Goal: Information Seeking & Learning: Compare options

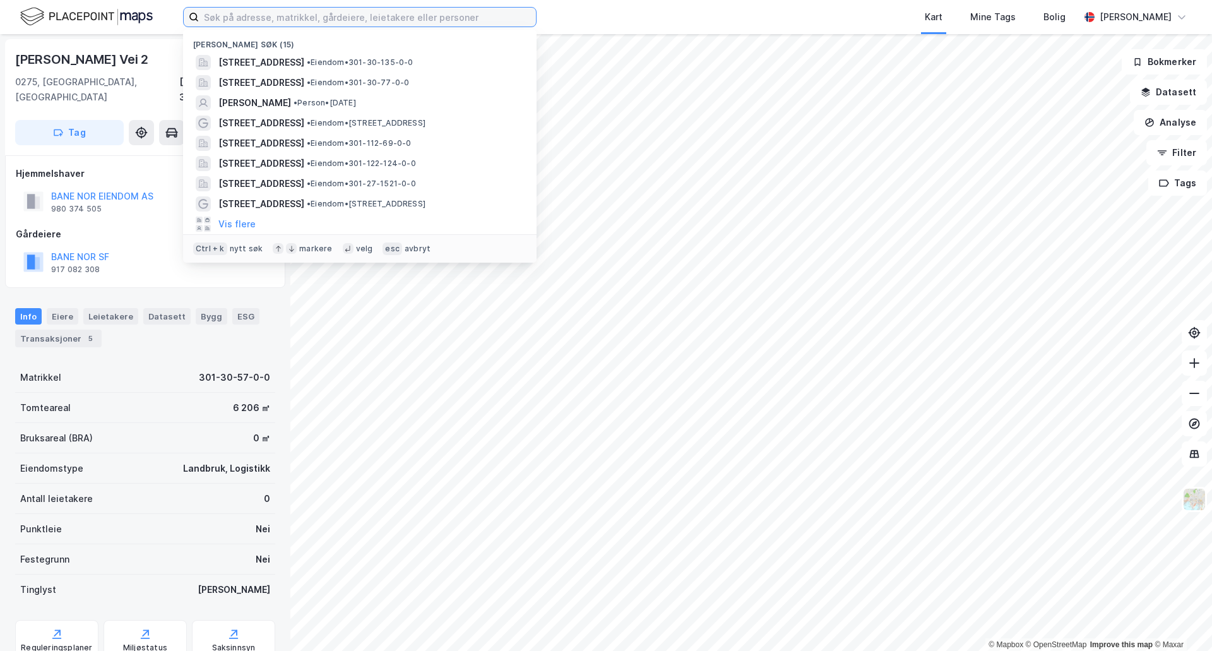
click at [408, 14] on input at bounding box center [367, 17] width 337 height 19
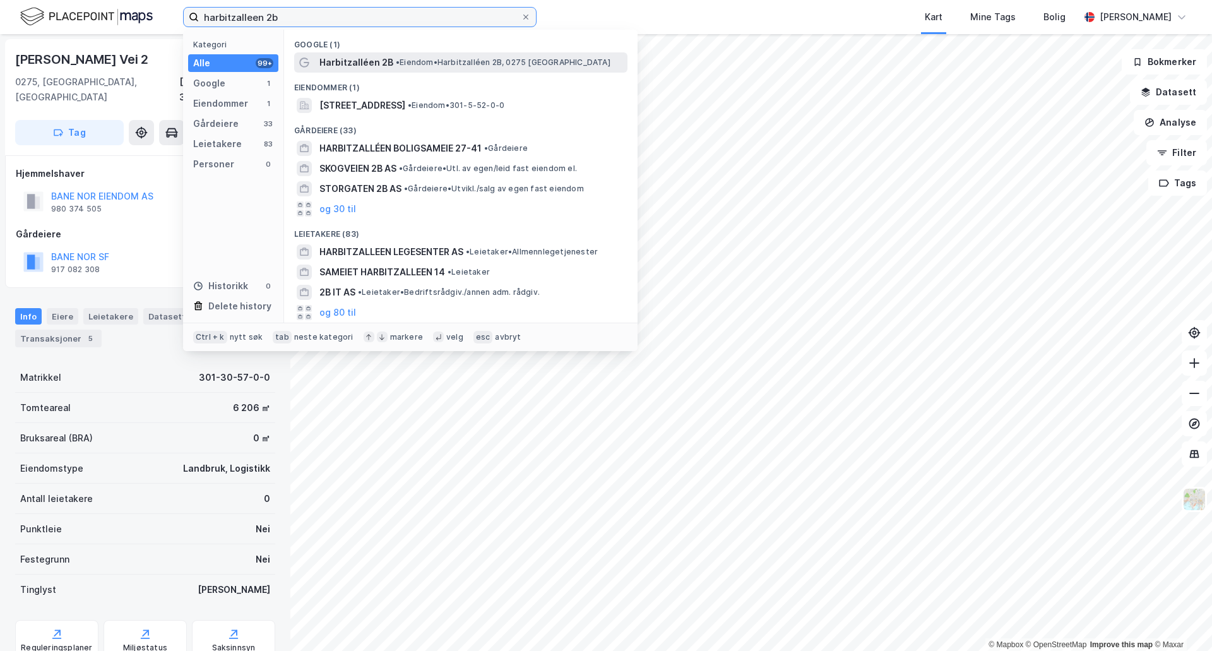
type input "harbitzalleen 2b"
click at [397, 56] on div "Harbitzalléen 2B • Eiendom • [STREET_ADDRESS]" at bounding box center [472, 62] width 306 height 15
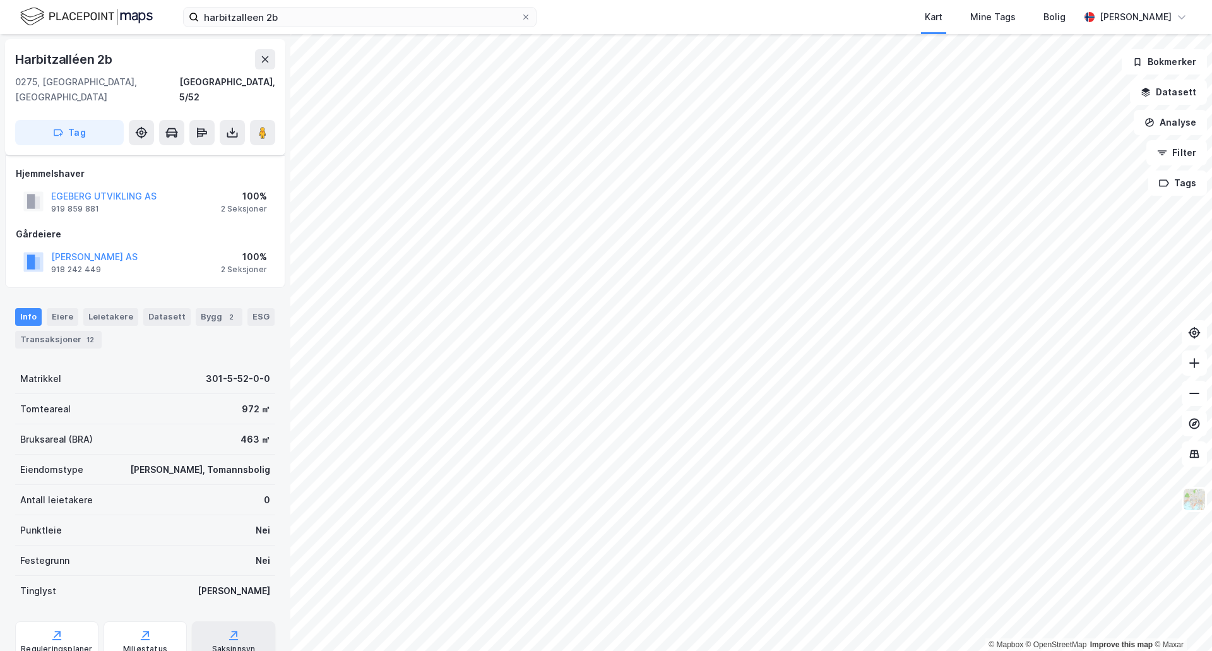
scroll to position [63, 0]
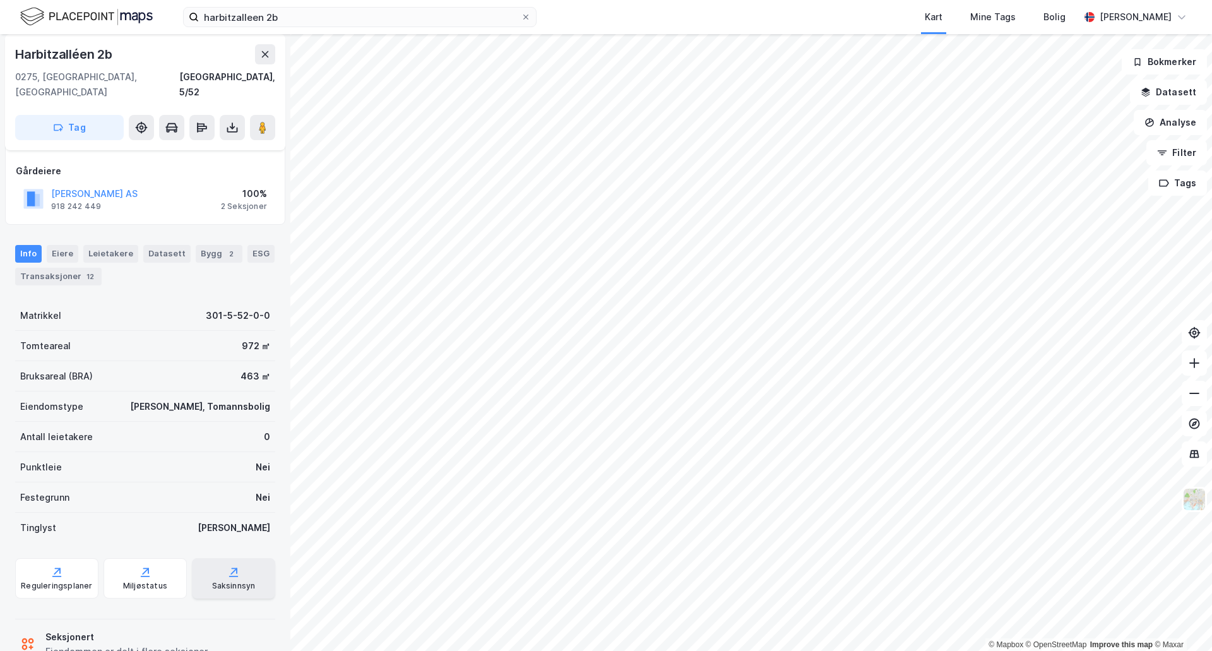
click at [235, 564] on div "Saksinnsyn" at bounding box center [233, 578] width 83 height 40
click at [70, 581] on div "Reguleringsplaner" at bounding box center [56, 586] width 71 height 10
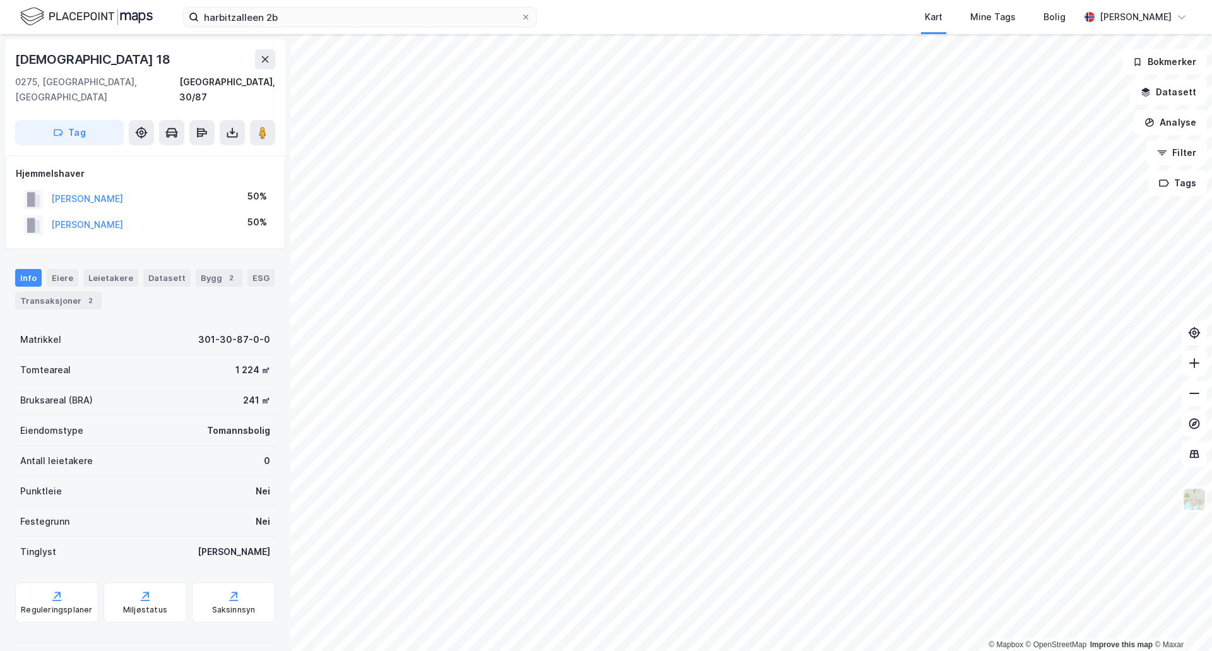
scroll to position [49, 0]
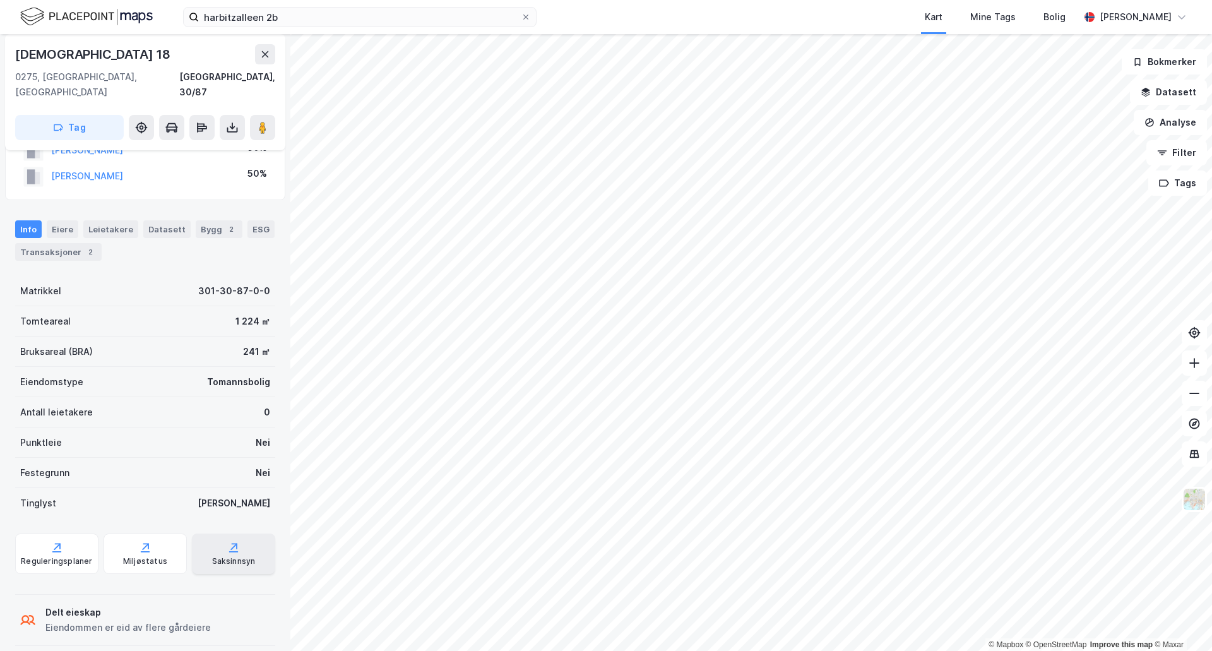
click at [214, 538] on div "Saksinnsyn" at bounding box center [233, 553] width 83 height 40
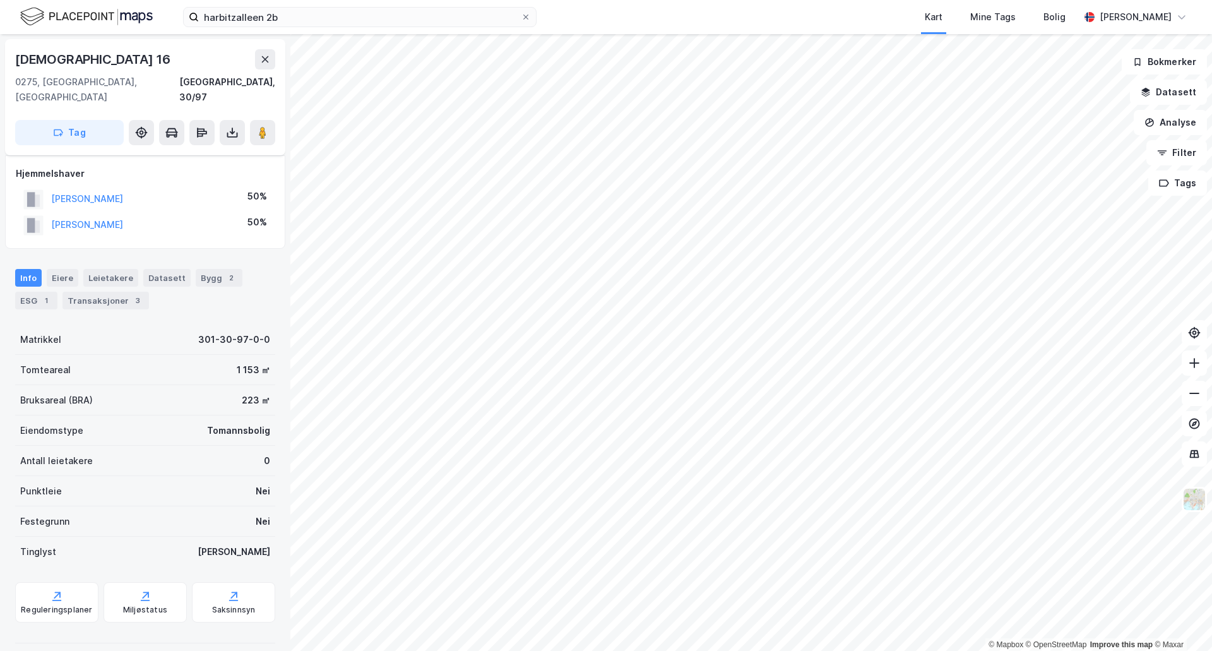
scroll to position [49, 0]
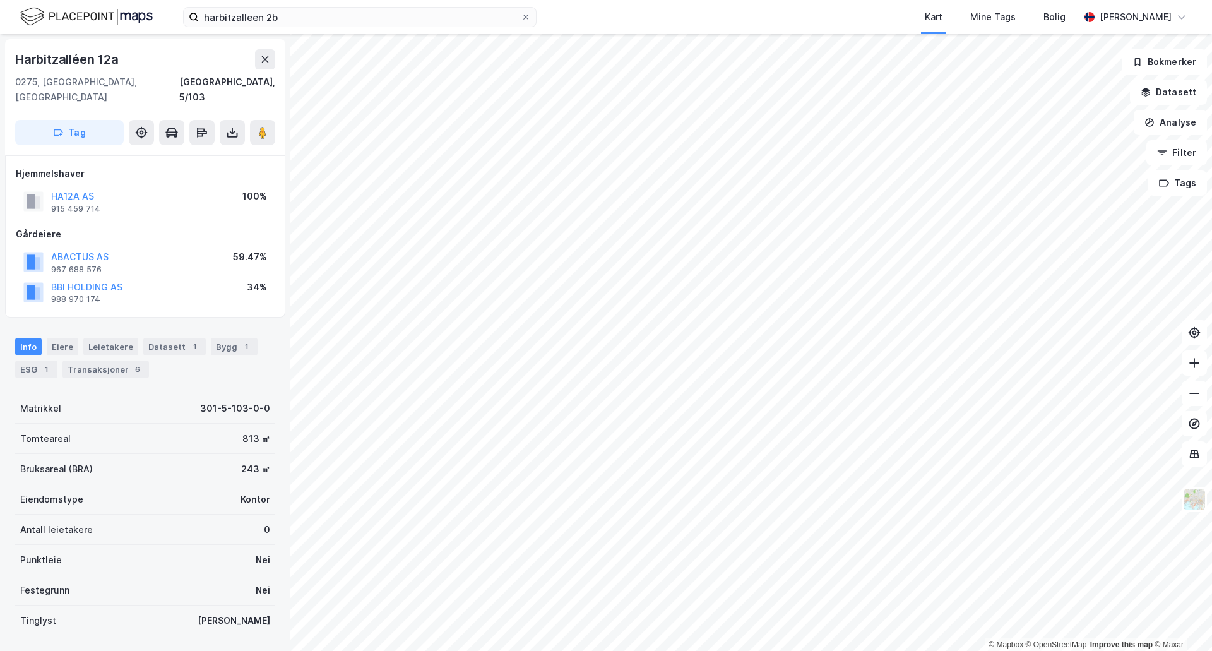
scroll to position [49, 0]
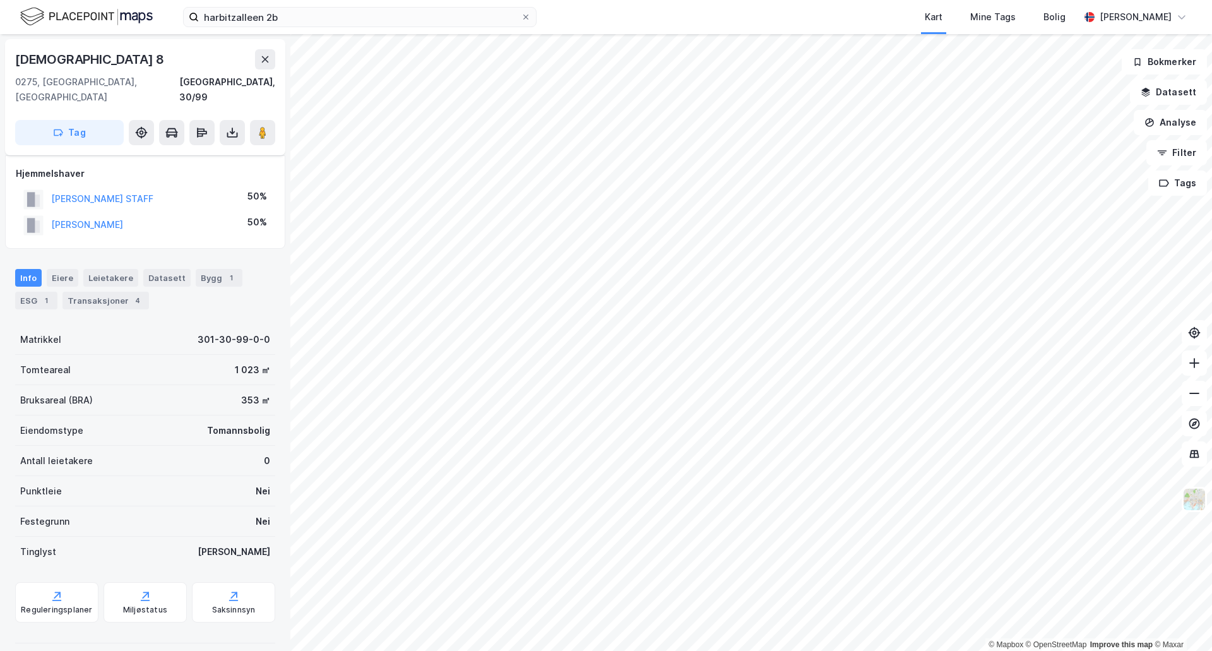
scroll to position [49, 0]
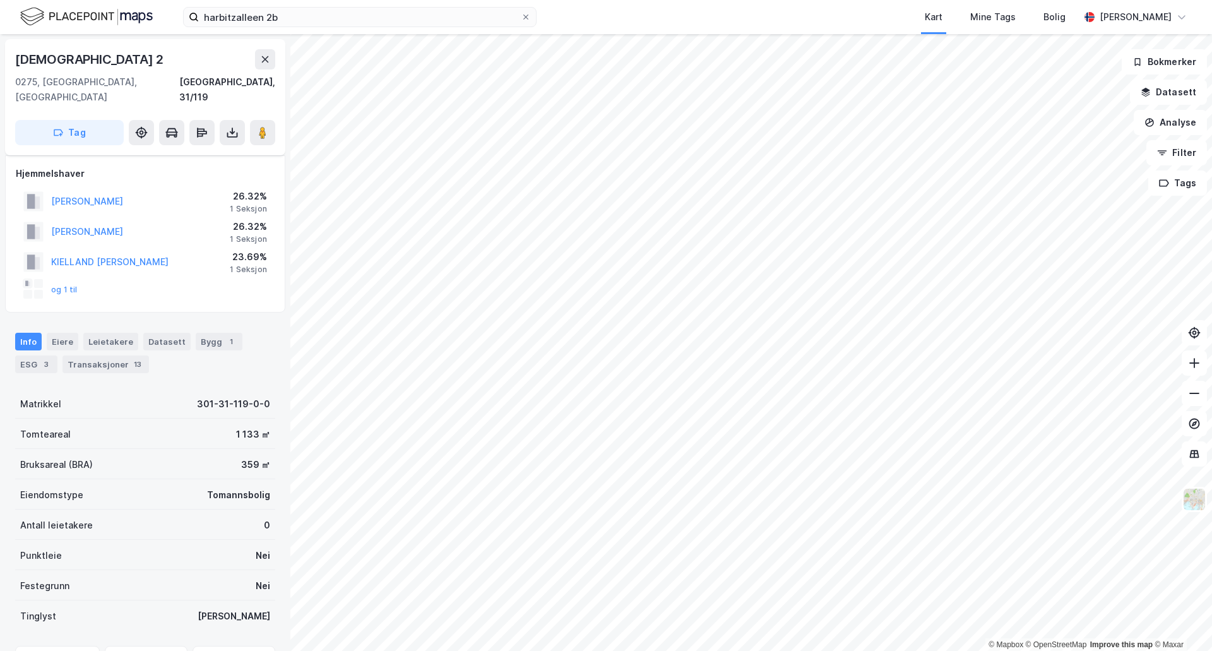
scroll to position [49, 0]
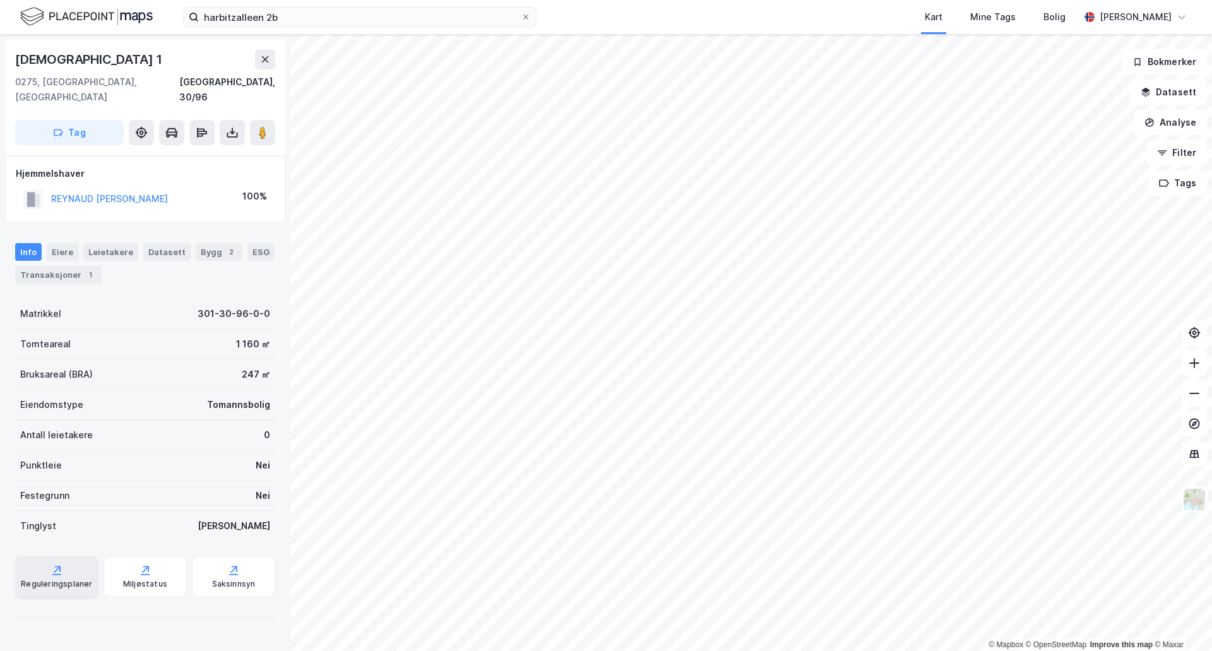
click at [71, 579] on div "Reguleringsplaner" at bounding box center [56, 584] width 71 height 10
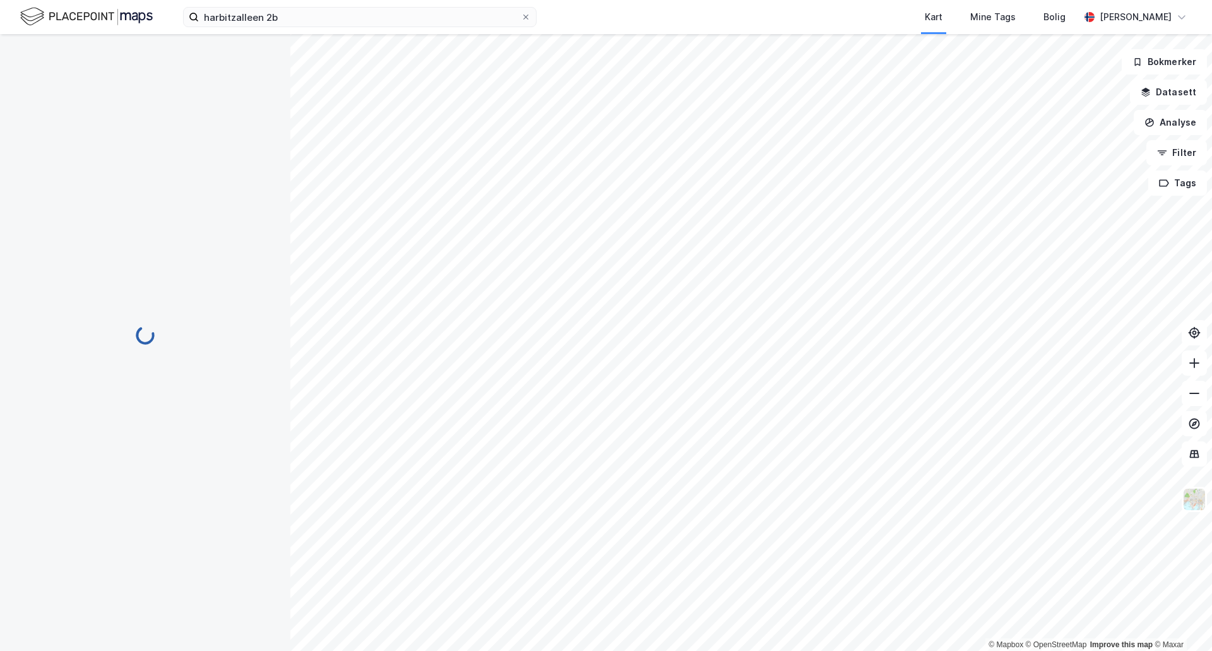
scroll to position [49, 0]
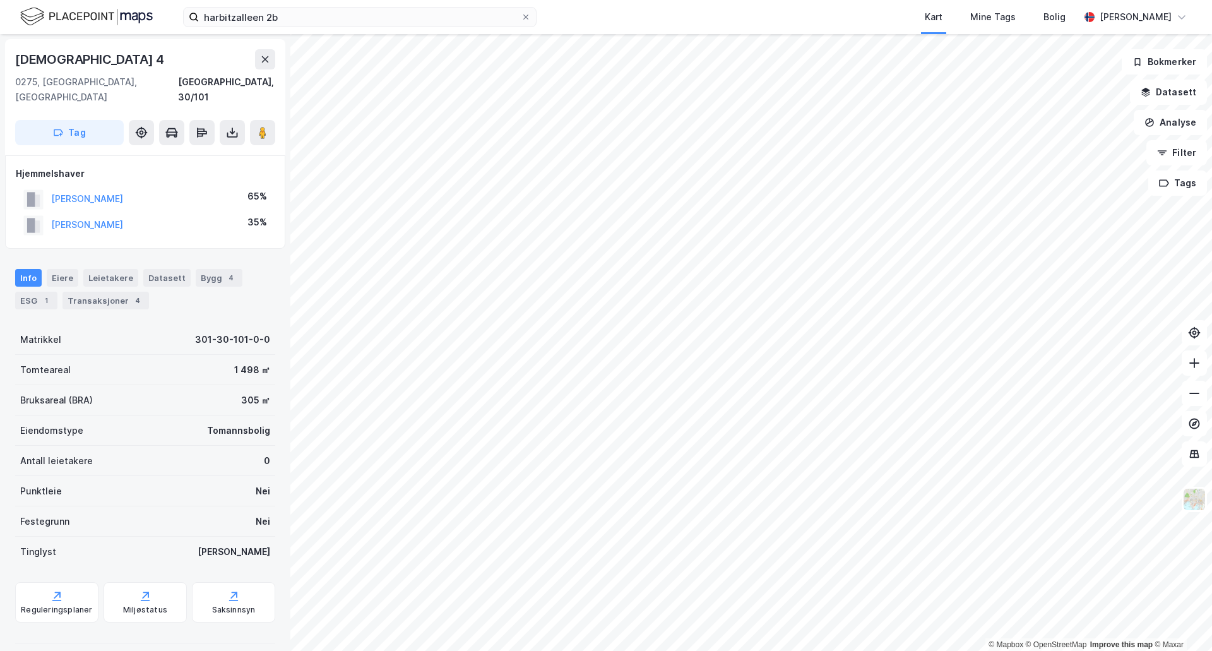
scroll to position [49, 0]
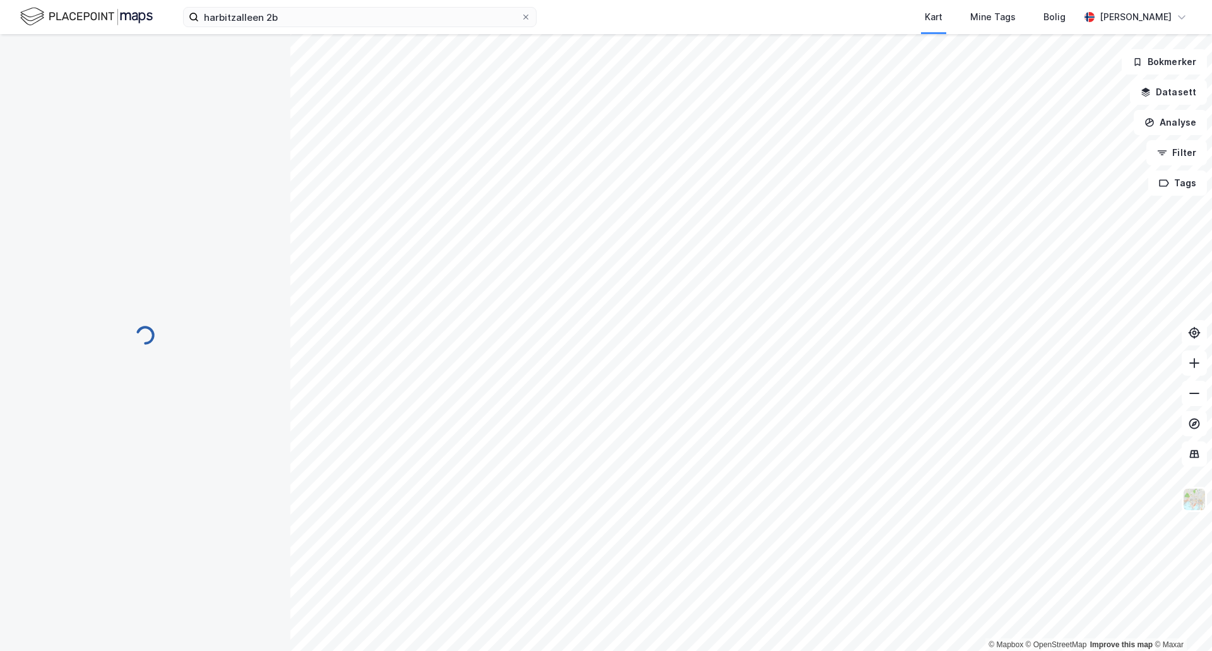
scroll to position [49, 0]
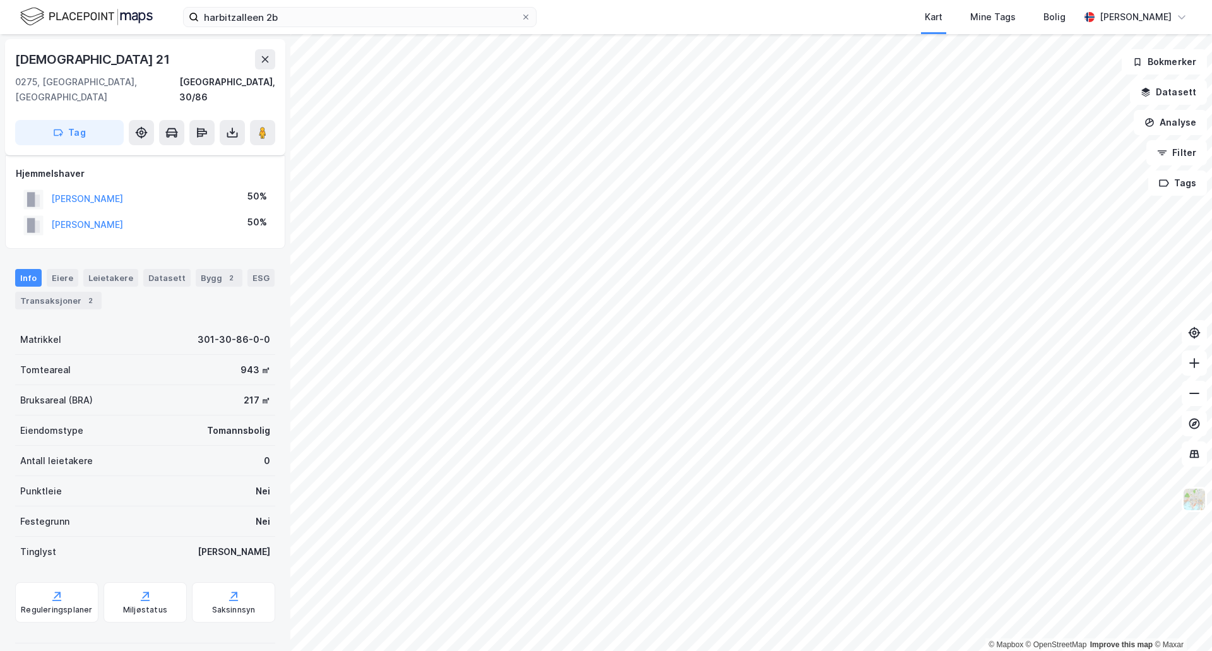
scroll to position [49, 0]
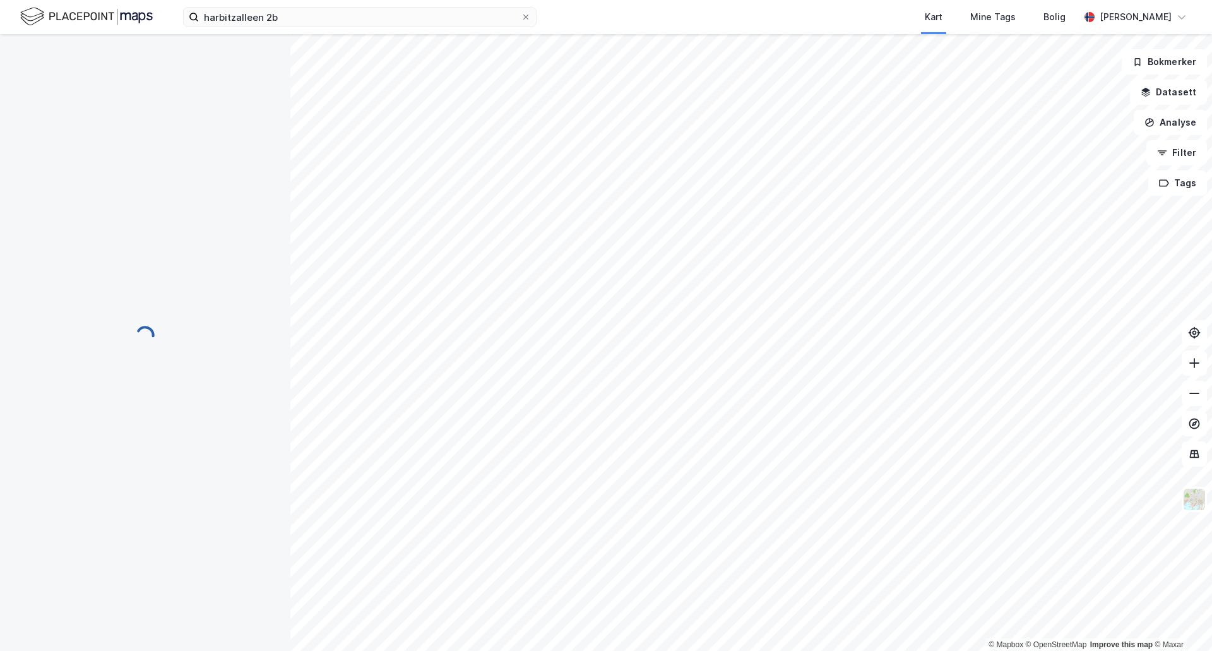
scroll to position [49, 0]
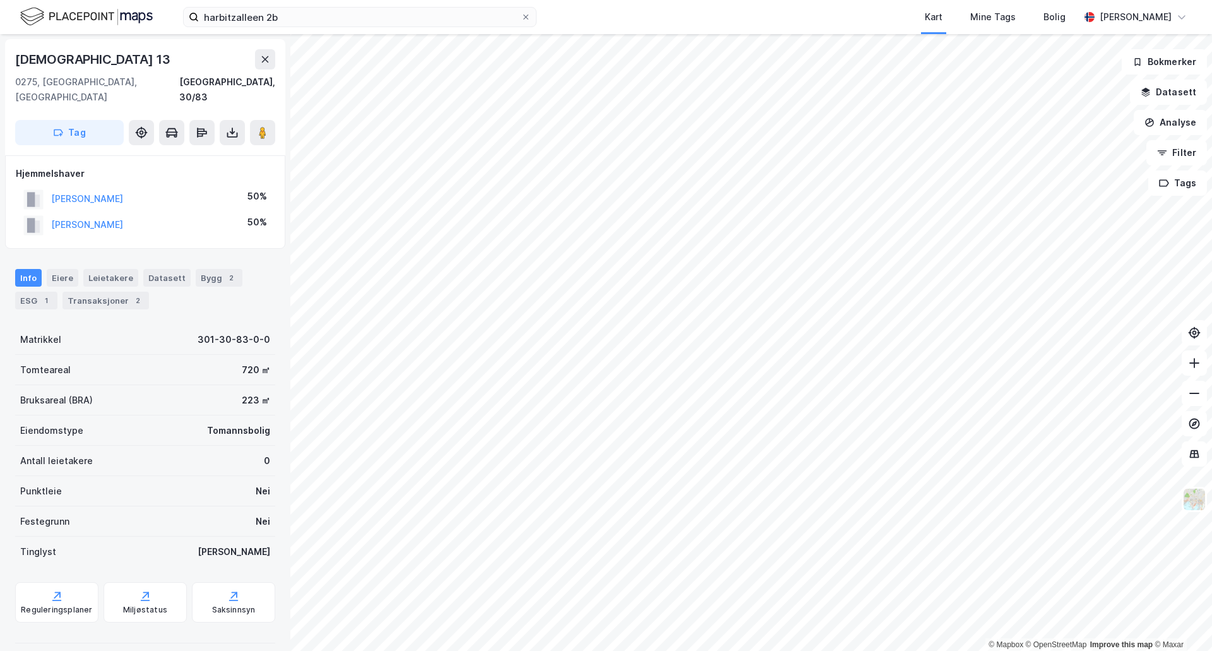
scroll to position [49, 0]
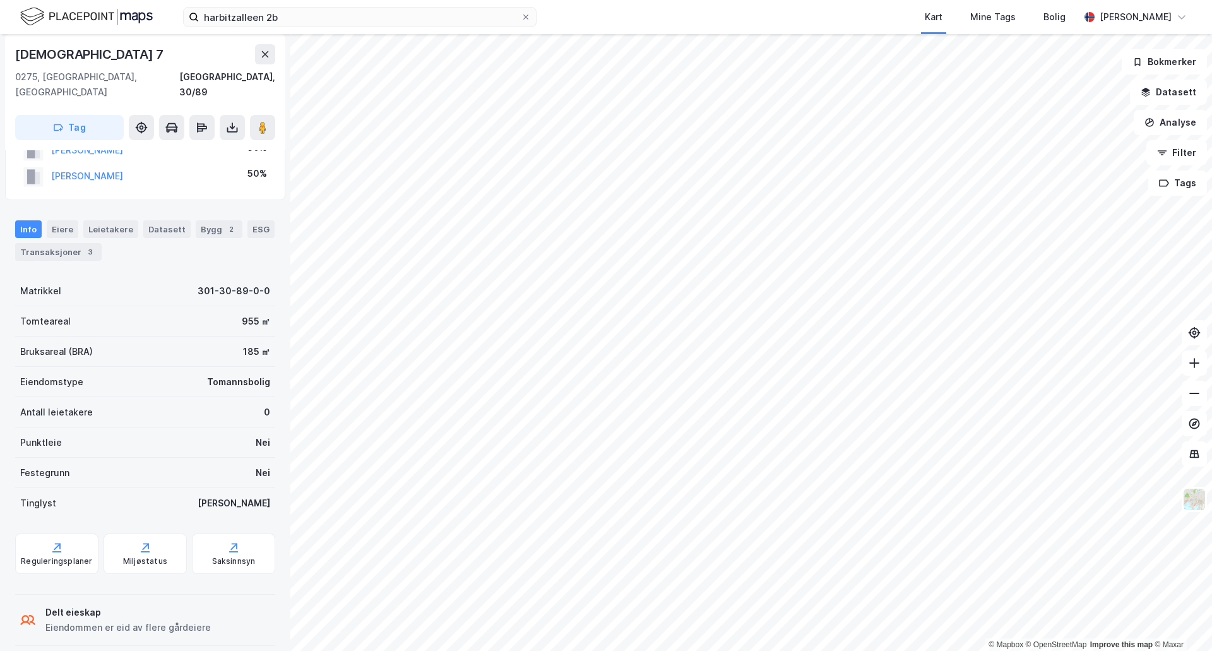
scroll to position [49, 0]
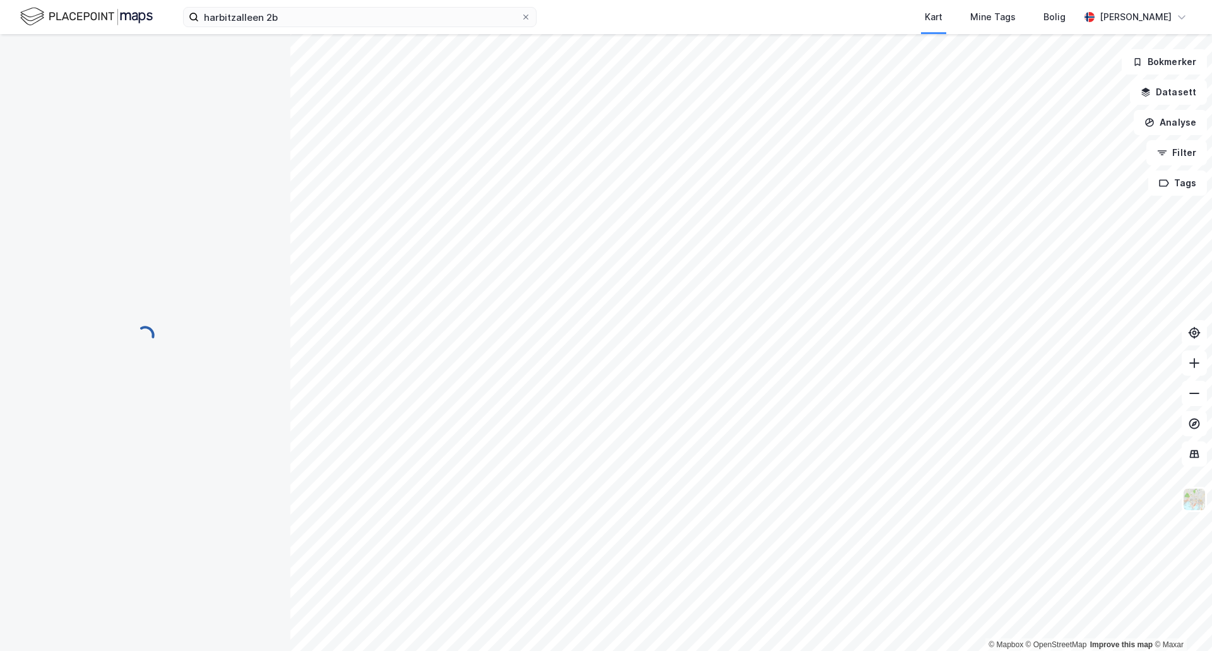
scroll to position [49, 0]
